Goal: Book appointment/travel/reservation

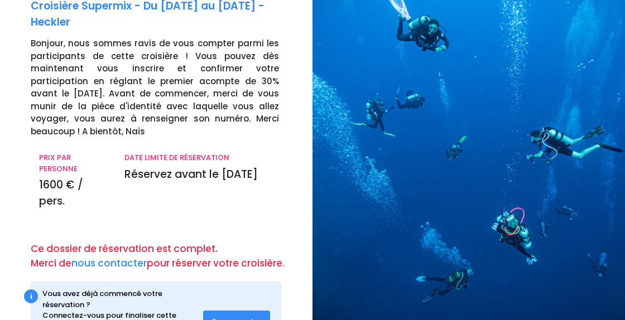
scroll to position [98, 0]
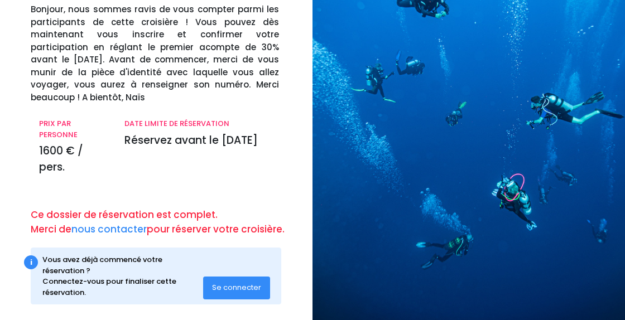
click at [240, 282] on span "Se connecter" at bounding box center [236, 287] width 49 height 11
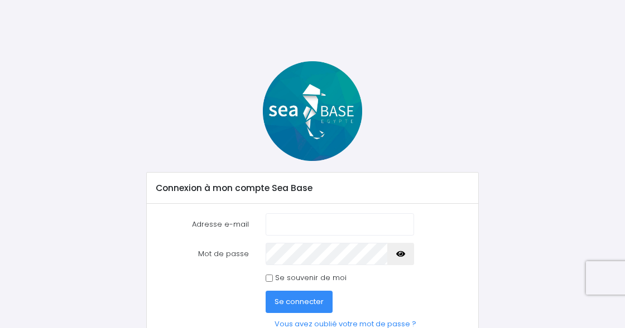
type input "[EMAIL_ADDRESS][DOMAIN_NAME]"
click at [302, 299] on span "Se connecter" at bounding box center [298, 302] width 49 height 11
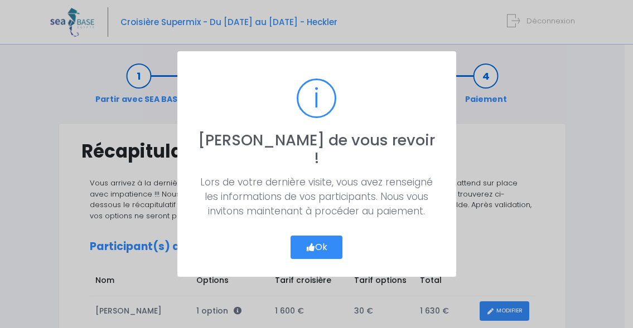
click at [314, 240] on button "Ok" at bounding box center [317, 247] width 52 height 23
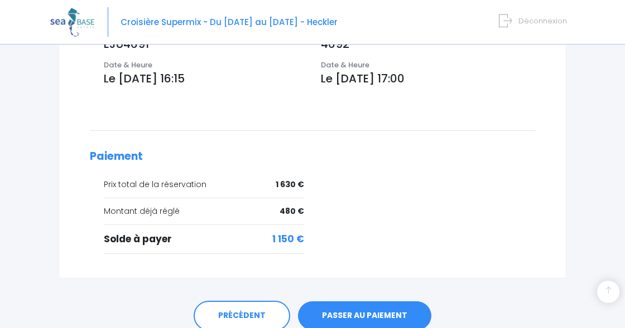
scroll to position [494, 0]
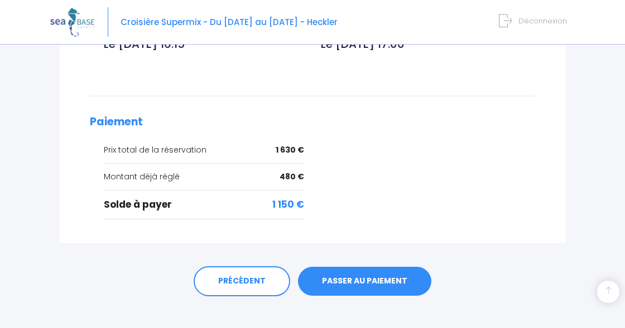
click at [360, 267] on link "PASSER AU PAIEMENT" at bounding box center [364, 281] width 133 height 29
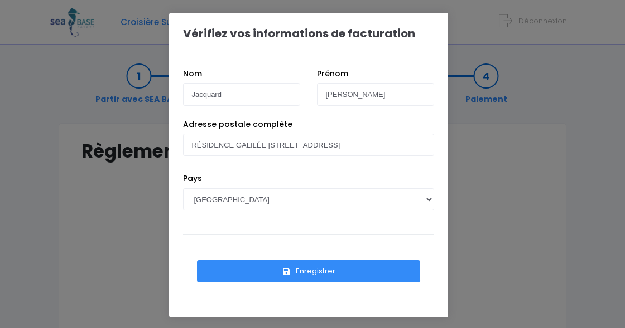
click at [307, 268] on button "Enregistrer" at bounding box center [308, 271] width 223 height 22
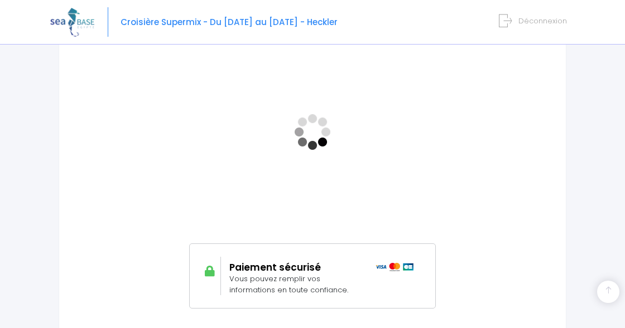
scroll to position [239, 0]
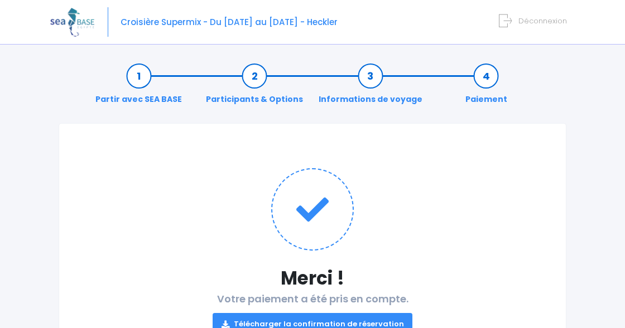
scroll to position [90, 0]
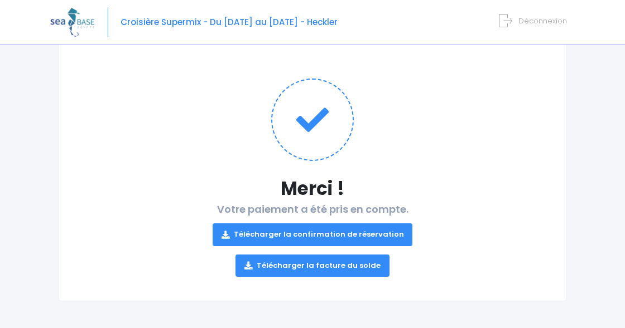
click at [311, 230] on link "Télécharger la confirmation de réservation" at bounding box center [312, 235] width 200 height 22
click at [317, 265] on link "Télécharger la facture du solde" at bounding box center [312, 266] width 154 height 22
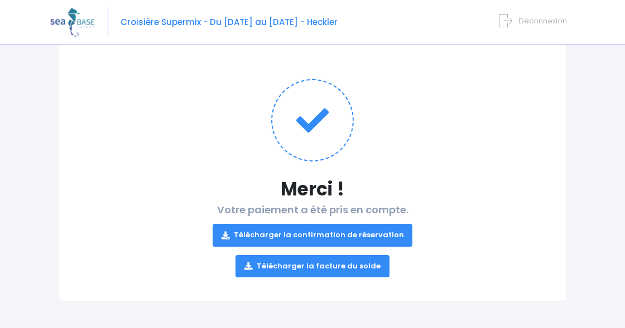
scroll to position [89, 0]
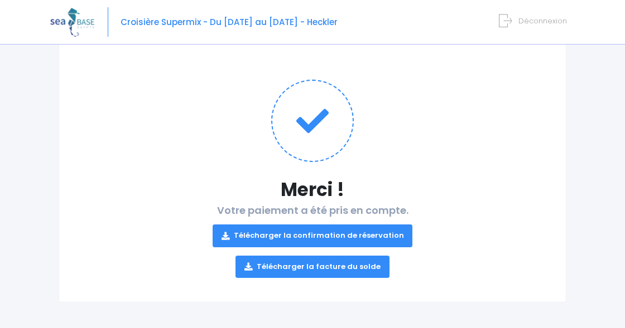
click at [265, 23] on span "Croisière Supermix - Du [DATE] au [DATE] - Heckler" at bounding box center [228, 22] width 217 height 12
click at [79, 18] on img at bounding box center [72, 22] width 44 height 28
